Goal: Information Seeking & Learning: Understand process/instructions

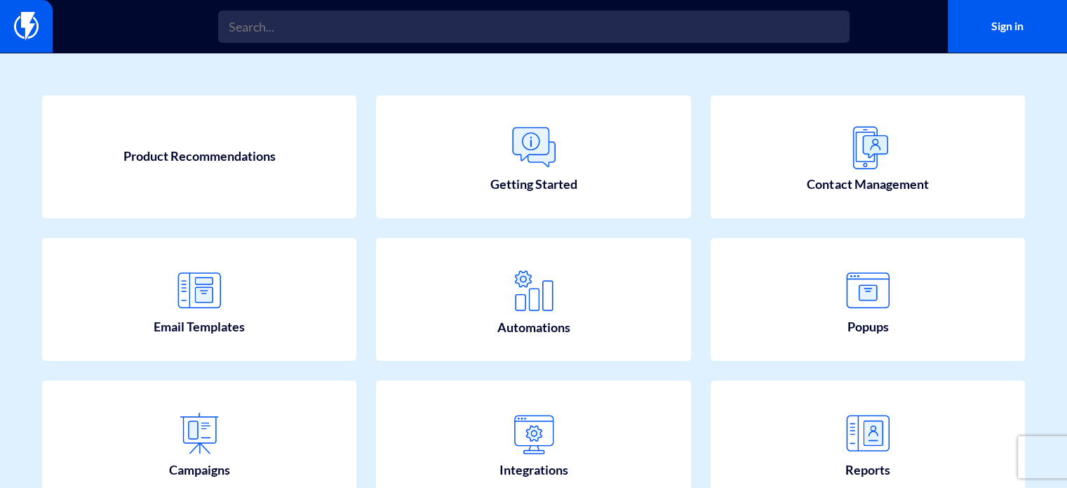
scroll to position [54, 0]
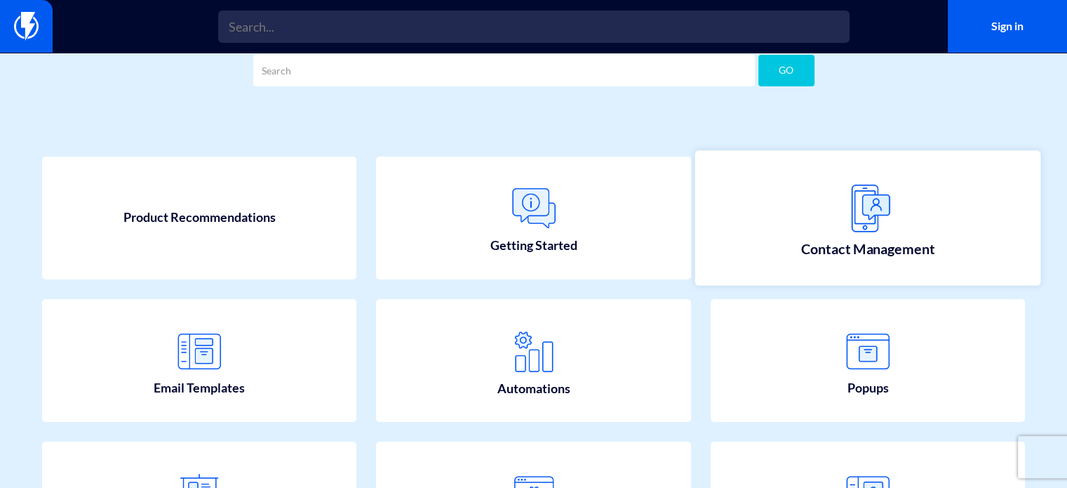
click at [876, 208] on img at bounding box center [868, 208] width 62 height 62
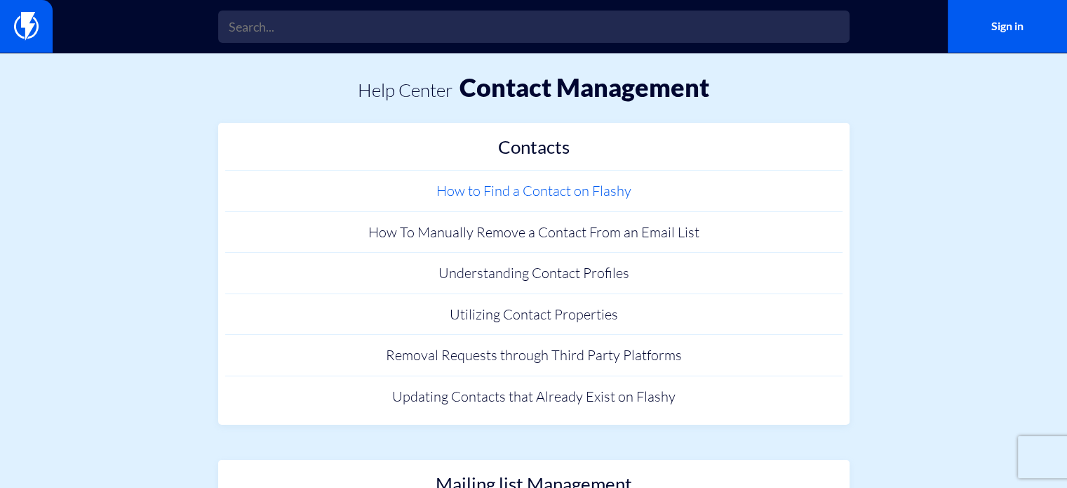
click at [528, 195] on link "How to Find a Contact on Flashy" at bounding box center [533, 190] width 617 height 41
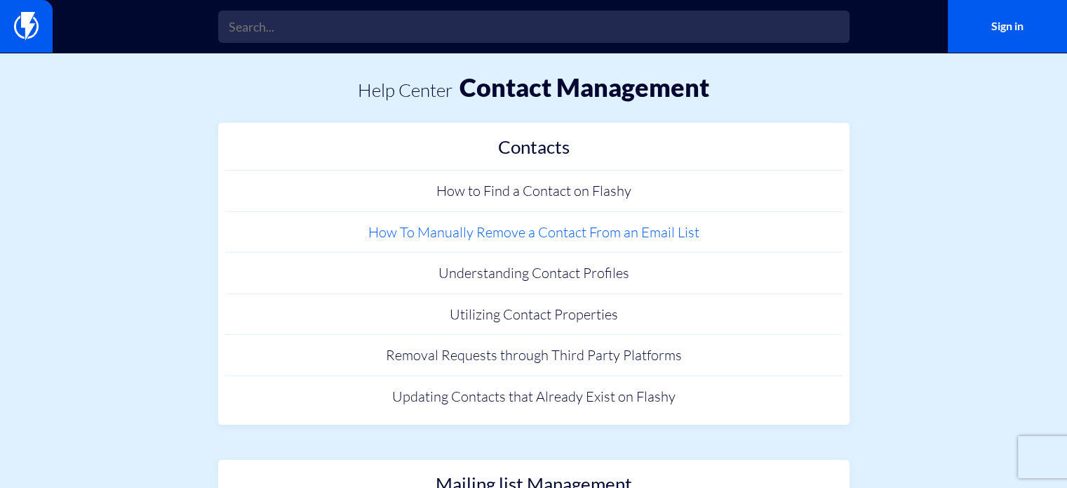
click at [410, 227] on link "How To Manually Remove a Contact From an Email List" at bounding box center [533, 232] width 617 height 41
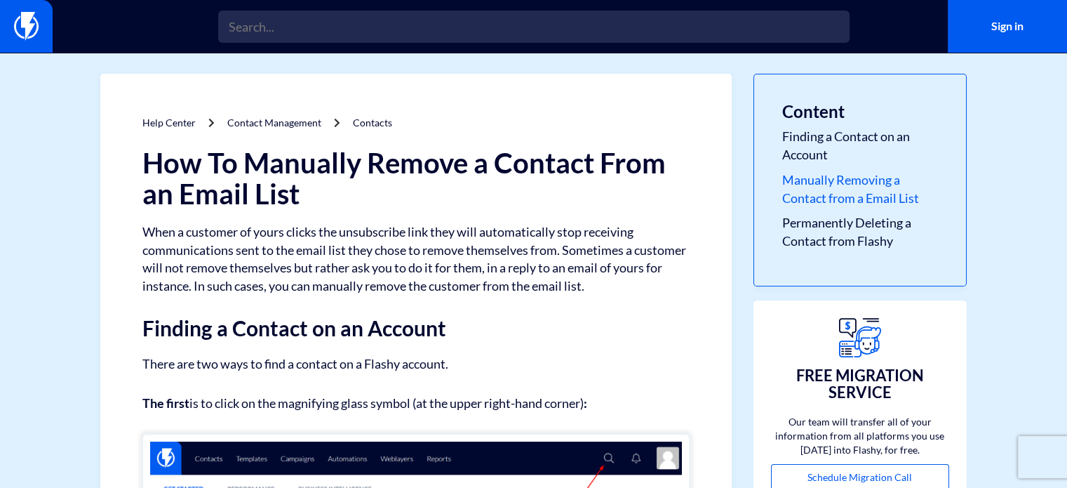
click at [835, 196] on link "Manually Removing a Contact from a Email List" at bounding box center [860, 189] width 156 height 36
